Goal: Task Accomplishment & Management: Manage account settings

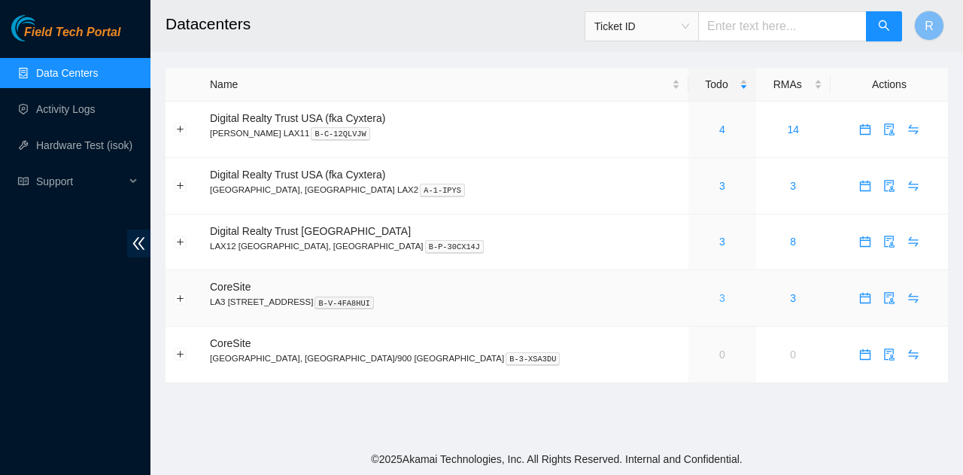
click at [719, 297] on link "3" at bounding box center [722, 298] width 6 height 12
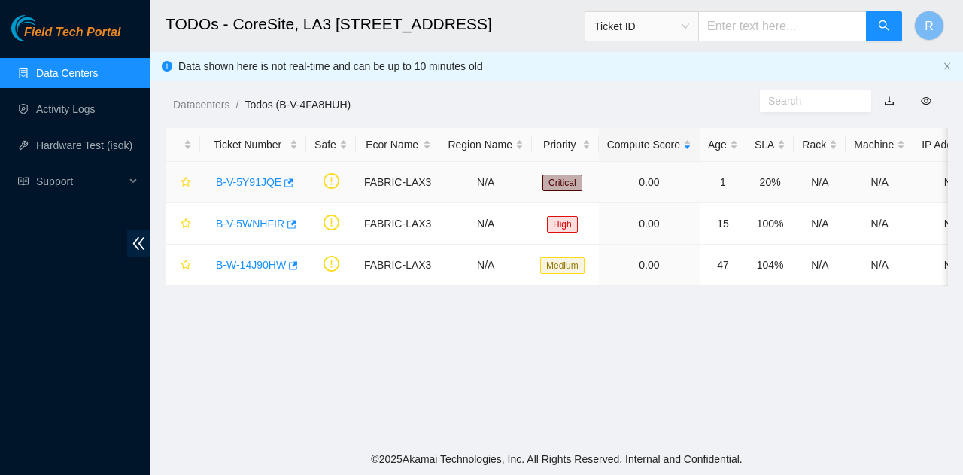
click at [242, 179] on link "B-V-5Y91JQE" at bounding box center [248, 182] width 65 height 12
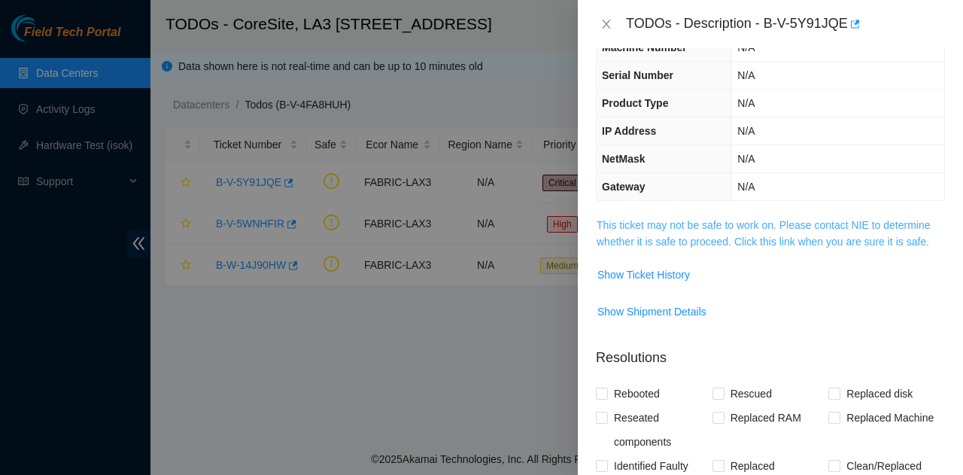
click at [761, 223] on link "This ticket may not be safe to work on. Please contact NIE to determine whether…" at bounding box center [764, 233] width 334 height 29
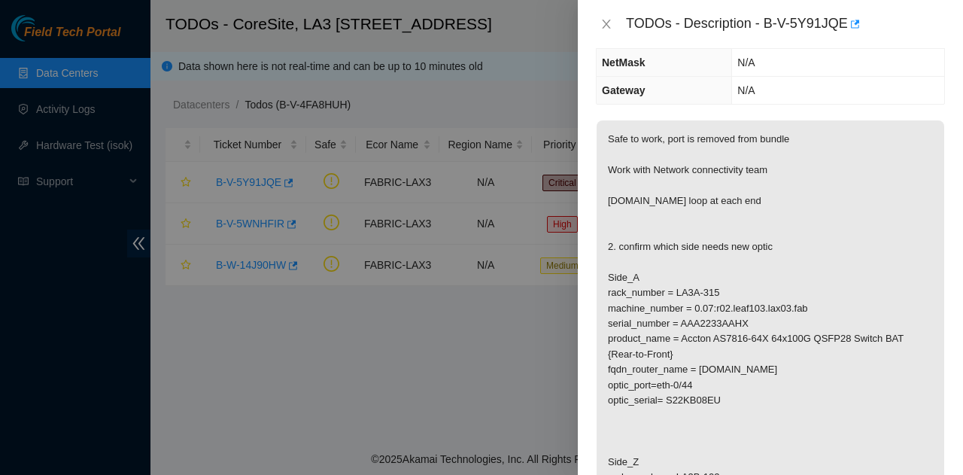
scroll to position [164, 0]
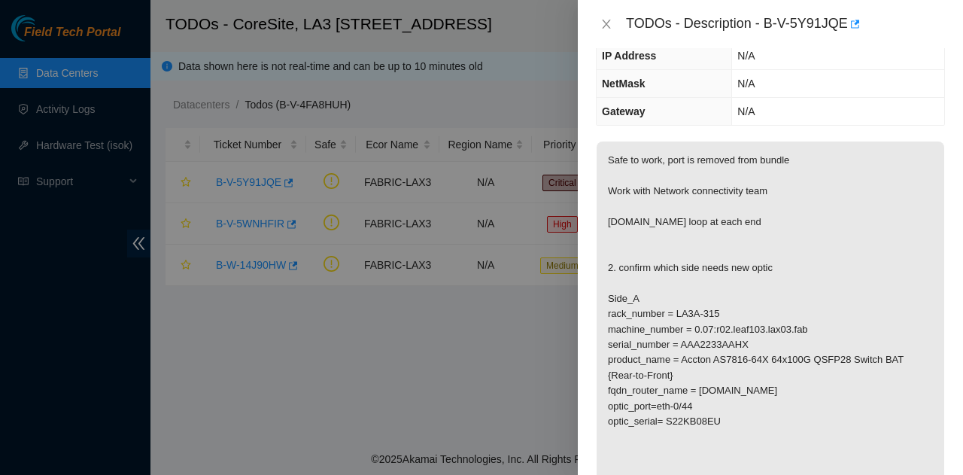
click at [614, 14] on div "TODOs - Description - B-V-5Y91JQE" at bounding box center [770, 24] width 349 height 24
click at [609, 25] on icon "close" at bounding box center [606, 24] width 12 height 12
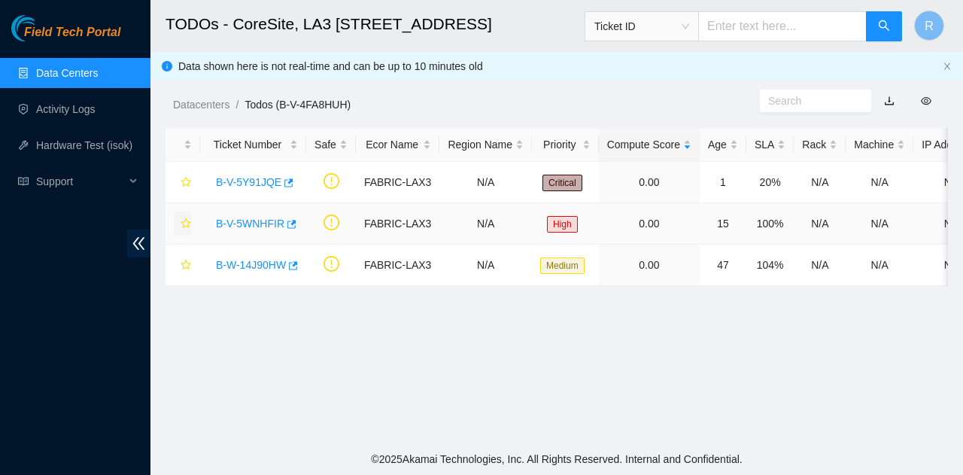
scroll to position [214, 0]
click at [267, 213] on div "B-V-5WNHFIR" at bounding box center [253, 223] width 90 height 24
click at [266, 220] on link "B-V-5WNHFIR" at bounding box center [250, 223] width 68 height 12
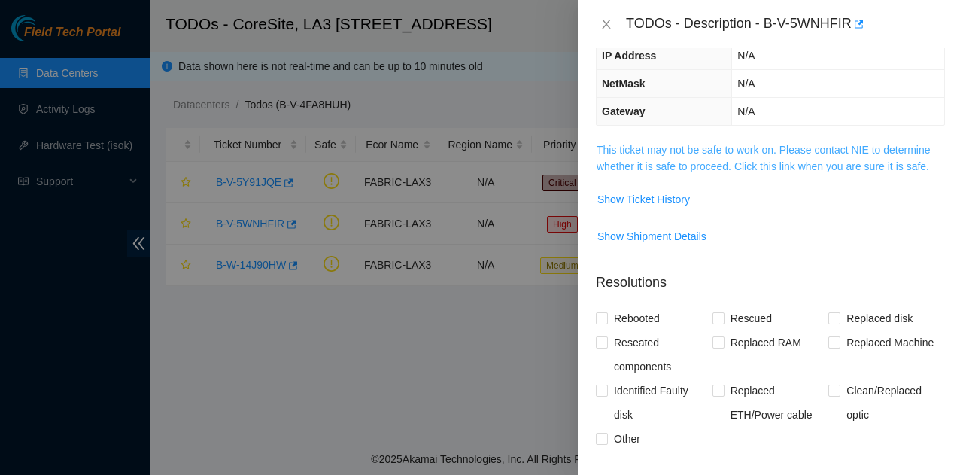
click at [710, 166] on link "This ticket may not be safe to work on. Please contact NIE to determine whether…" at bounding box center [764, 158] width 334 height 29
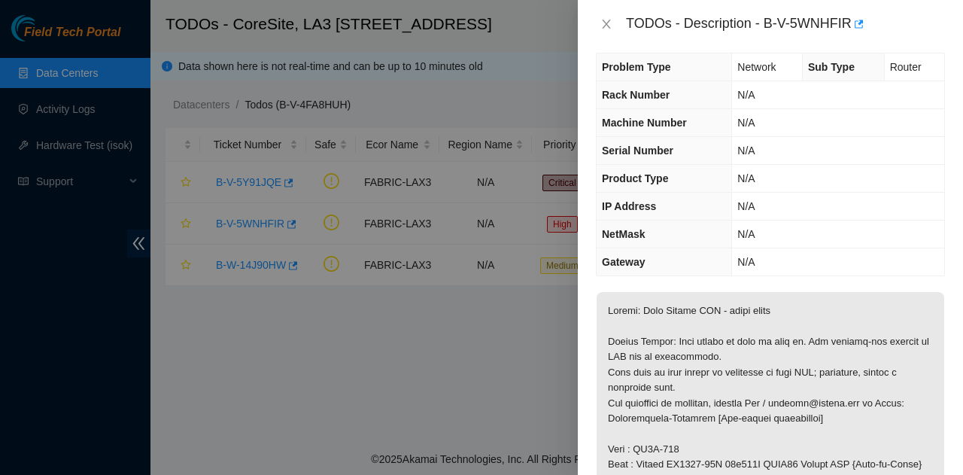
scroll to position [0, 0]
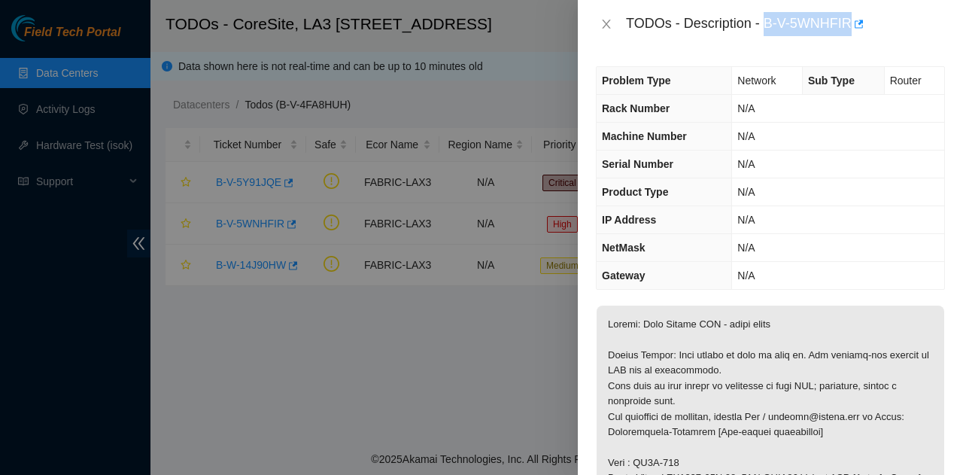
drag, startPoint x: 774, startPoint y: 27, endPoint x: 850, endPoint y: 39, distance: 76.9
click at [850, 39] on div "TODOs - Description - B-V-5WNHFIR" at bounding box center [770, 24] width 385 height 48
copy div "B-V-5WNHFIR"
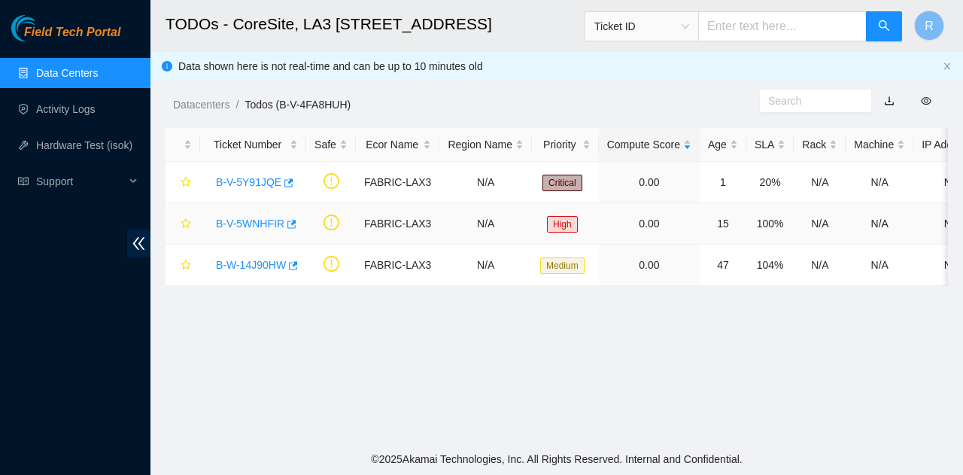
scroll to position [351, 0]
click at [254, 220] on link "B-V-5WNHFIR" at bounding box center [250, 223] width 68 height 12
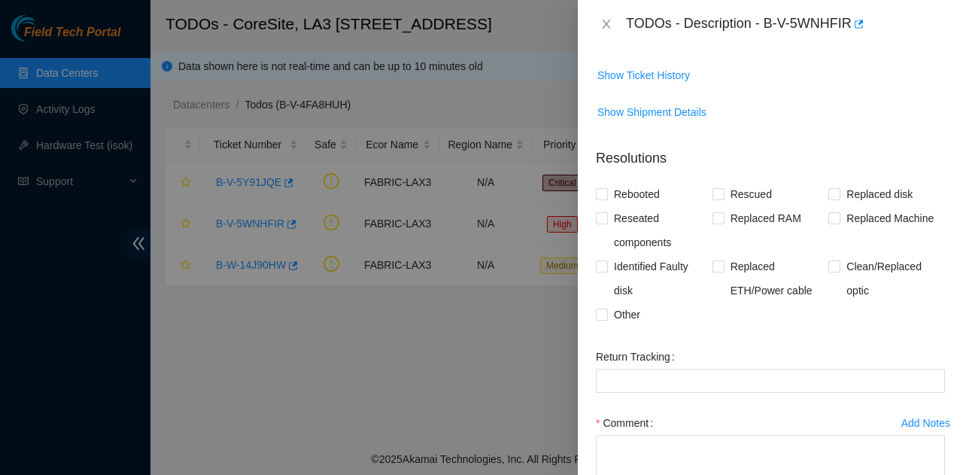
scroll to position [0, 0]
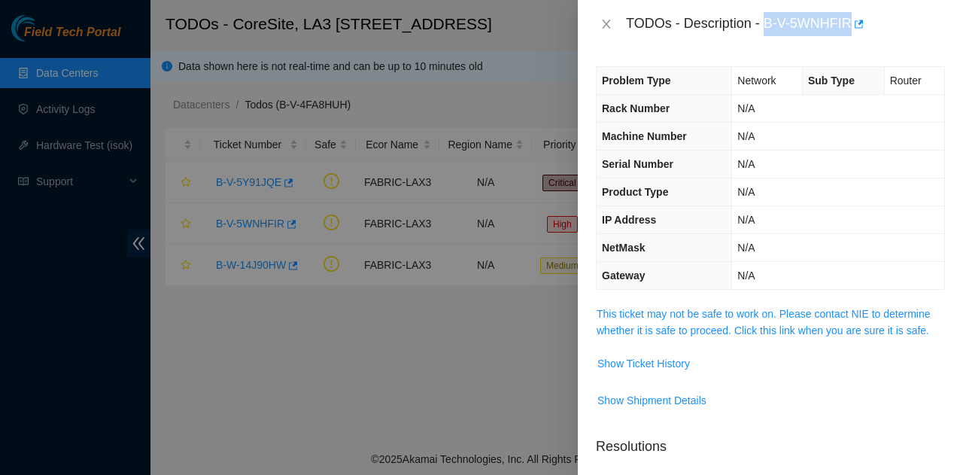
drag, startPoint x: 764, startPoint y: 18, endPoint x: 871, endPoint y: 26, distance: 106.4
click at [871, 26] on div "TODOs - Description - B-V-5WNHFIR" at bounding box center [785, 24] width 319 height 24
copy div "B-V-5WNHFIR"
click at [686, 306] on td "This ticket may not be safe to work on. Please contact NIE to determine whether…" at bounding box center [770, 328] width 349 height 46
click at [692, 320] on span "This ticket may not be safe to work on. Please contact NIE to determine whether…" at bounding box center [771, 321] width 348 height 33
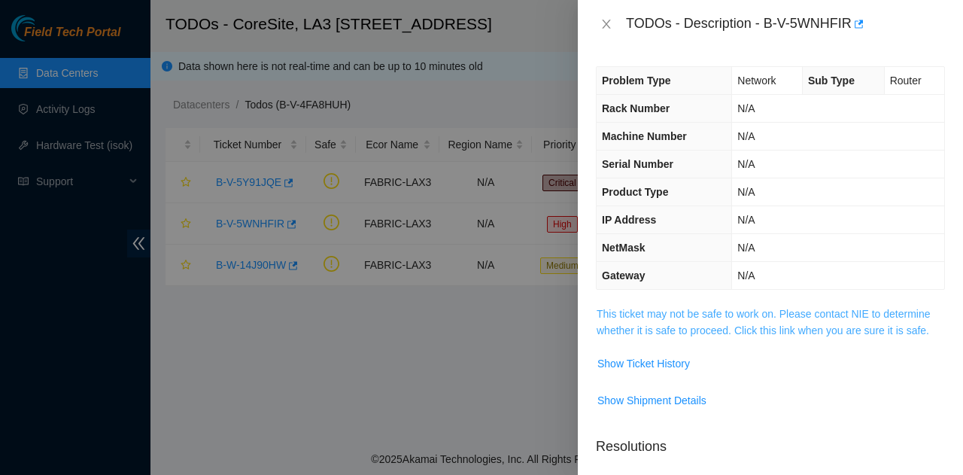
click at [686, 308] on link "This ticket may not be safe to work on. Please contact NIE to determine whether…" at bounding box center [764, 322] width 334 height 29
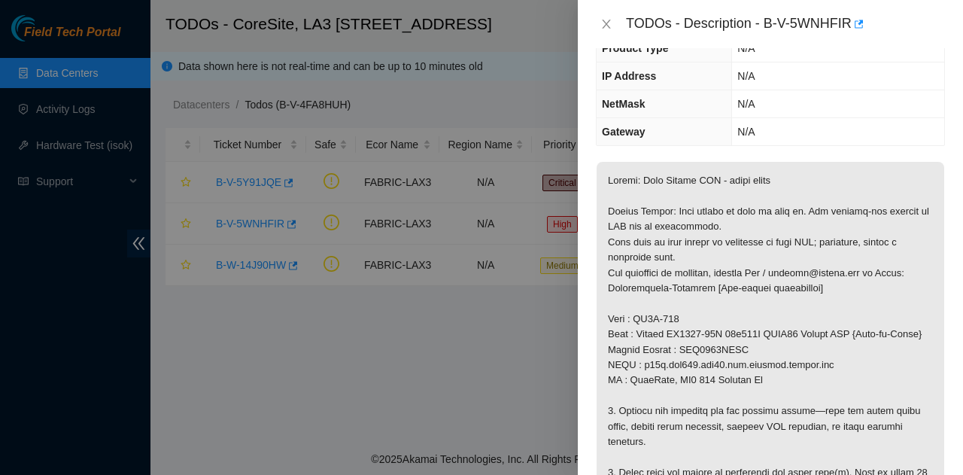
scroll to position [301, 0]
